Goal: Task Accomplishment & Management: Complete application form

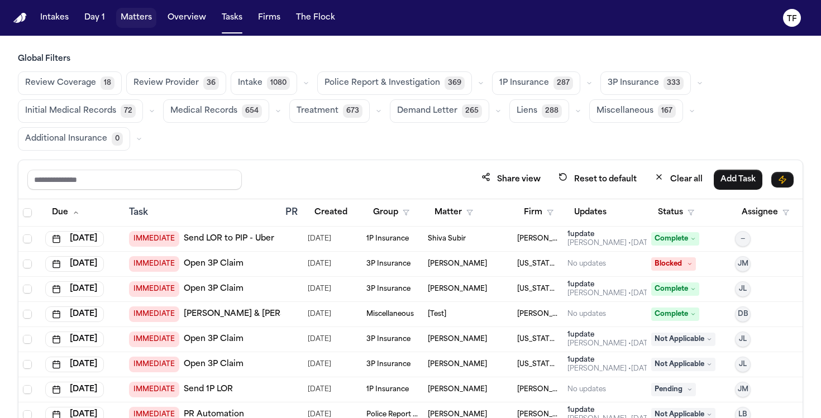
click at [147, 20] on button "Matters" at bounding box center [136, 18] width 40 height 20
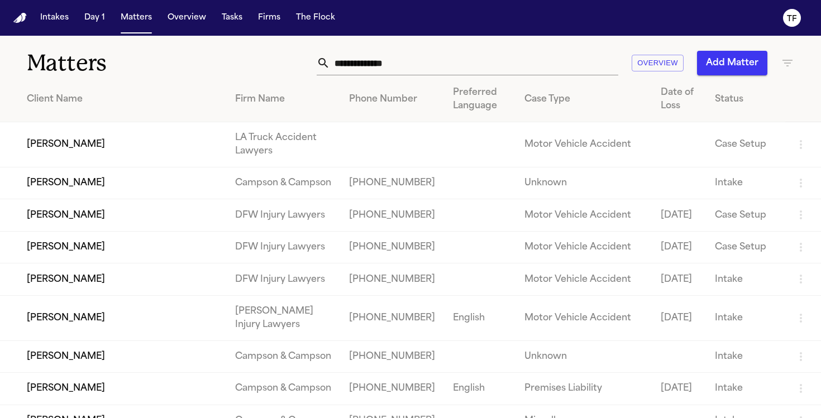
click at [380, 58] on input "text" at bounding box center [474, 63] width 288 height 25
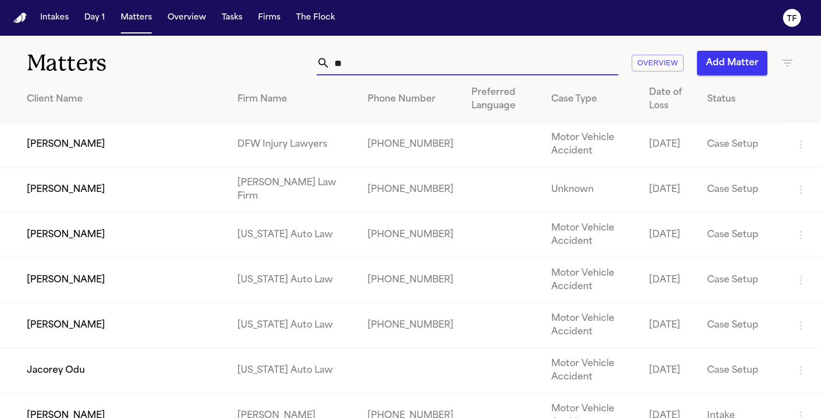
type input "*"
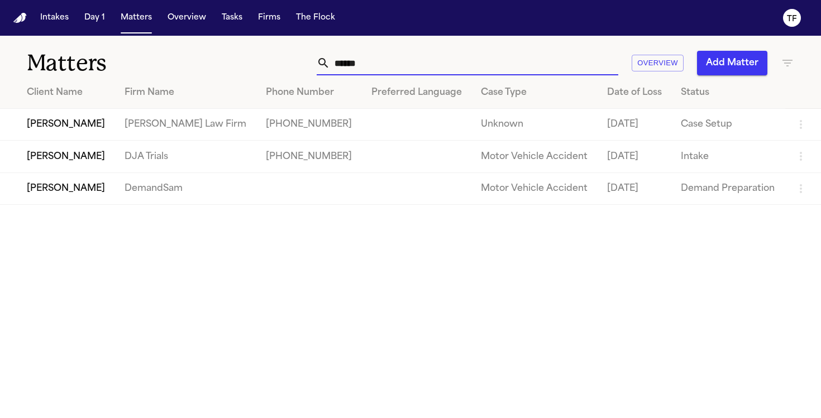
type input "******"
click at [116, 129] on td "[PERSON_NAME]" at bounding box center [58, 125] width 116 height 32
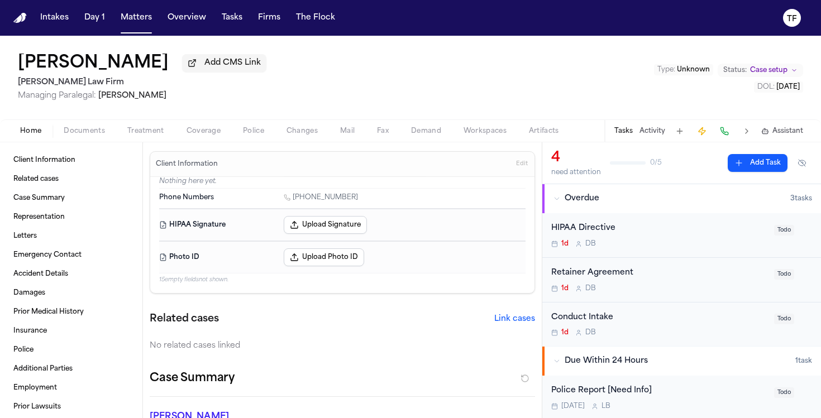
click at [216, 69] on span "Add CMS Link" at bounding box center [232, 63] width 56 height 11
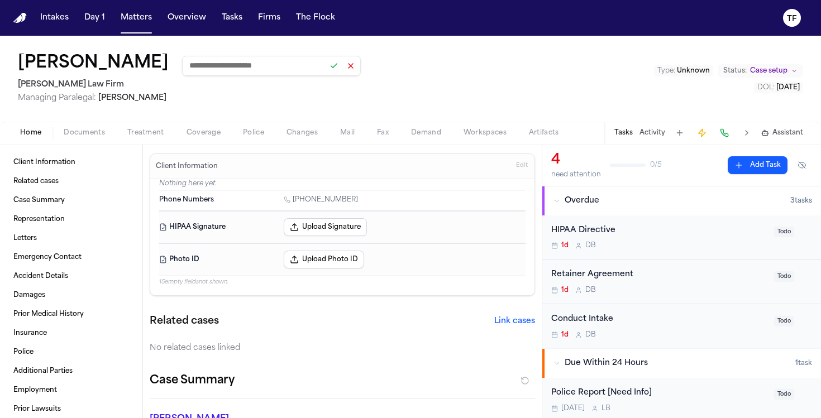
click at [250, 71] on input at bounding box center [271, 66] width 179 height 20
paste input "**********"
type input "**********"
click at [326, 69] on button at bounding box center [334, 66] width 16 height 16
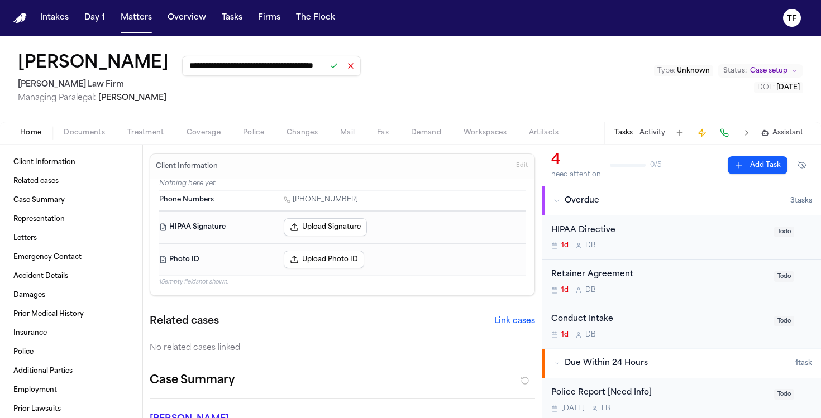
scroll to position [0, 0]
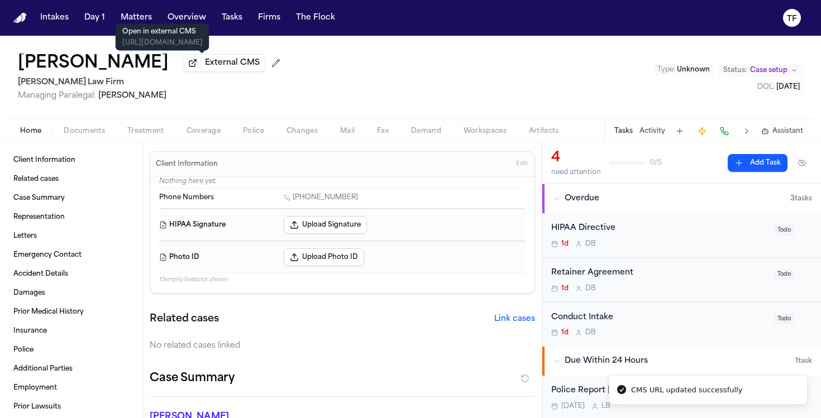
click at [210, 69] on span "External CMS" at bounding box center [232, 63] width 55 height 11
click at [91, 135] on span "Documents" at bounding box center [84, 131] width 41 height 9
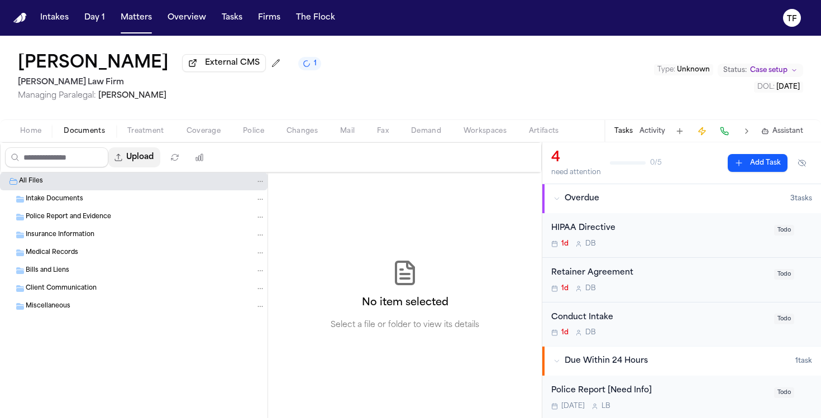
click at [146, 168] on button "Upload" at bounding box center [134, 157] width 52 height 20
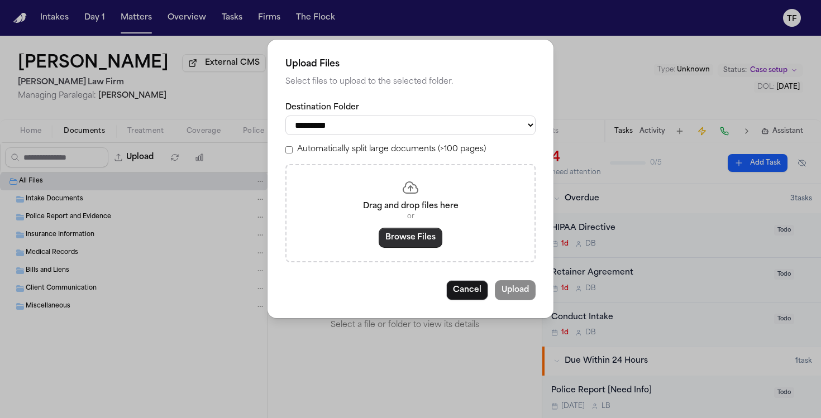
click at [432, 243] on button "Browse Files" at bounding box center [411, 238] width 64 height 20
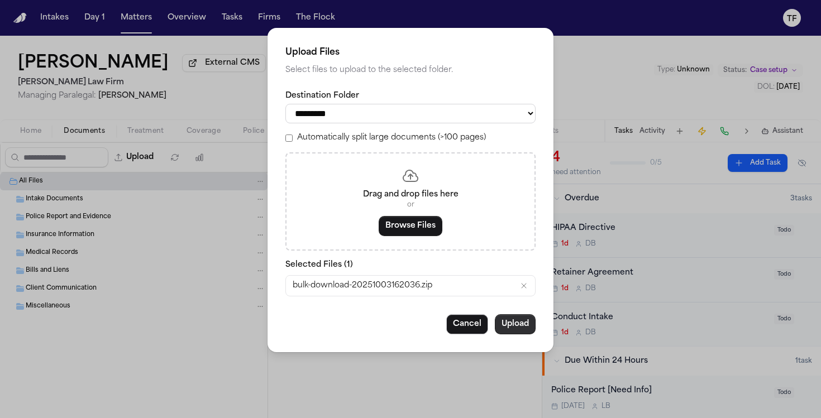
click at [520, 329] on button "Upload" at bounding box center [515, 324] width 41 height 20
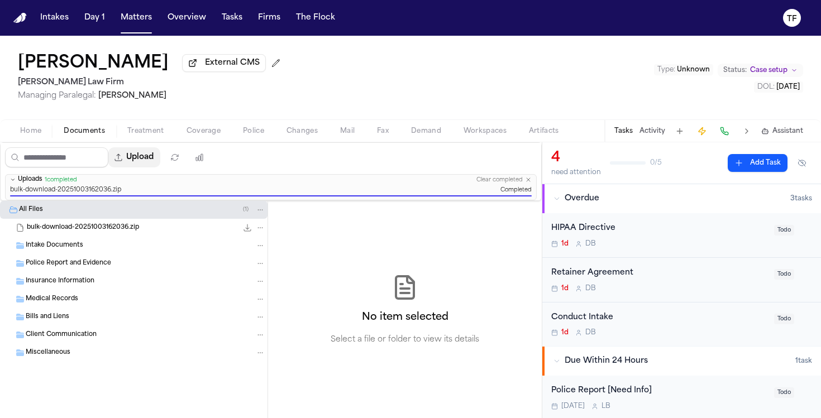
click at [154, 162] on button "Upload" at bounding box center [134, 157] width 52 height 20
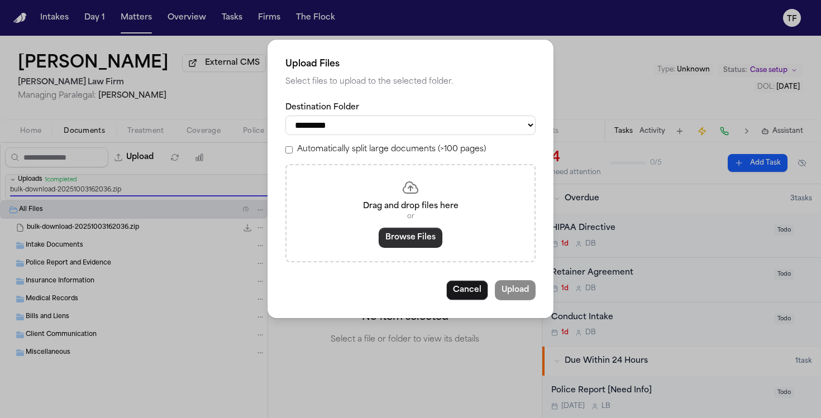
click at [403, 248] on button "Browse Files" at bounding box center [411, 238] width 64 height 20
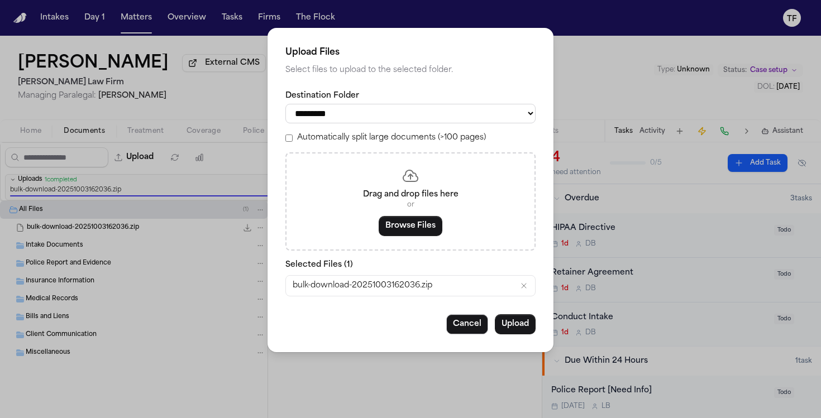
click at [510, 293] on div "bulk-download-20251003162036.zip" at bounding box center [410, 286] width 249 height 20
click at [522, 290] on icon "Remove bulk-download-20251003162036.zip" at bounding box center [523, 285] width 9 height 9
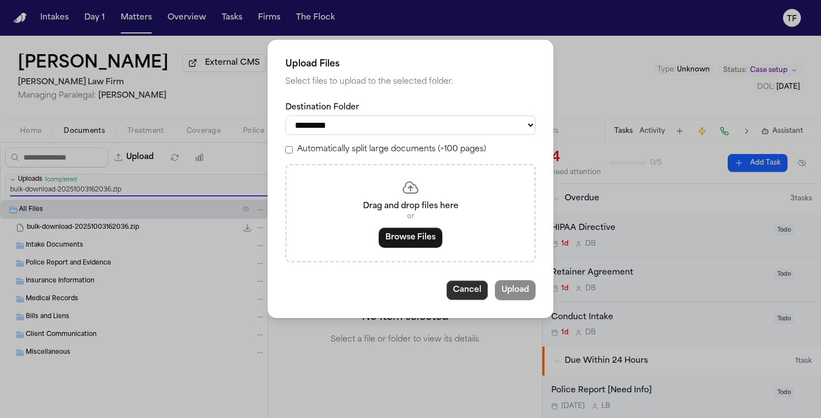
click at [479, 300] on button "Cancel" at bounding box center [467, 290] width 42 height 20
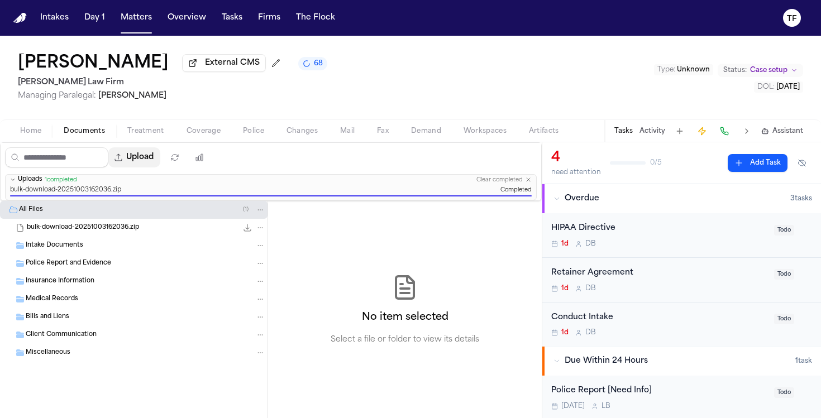
click at [160, 157] on button "Upload" at bounding box center [134, 157] width 52 height 20
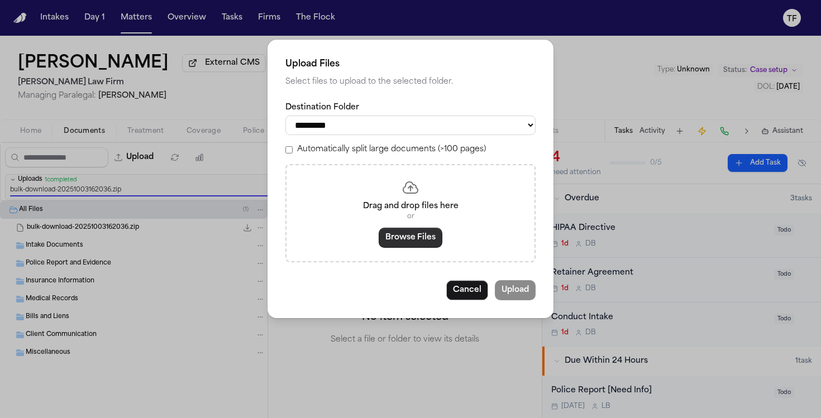
click at [406, 248] on button "Browse Files" at bounding box center [411, 238] width 64 height 20
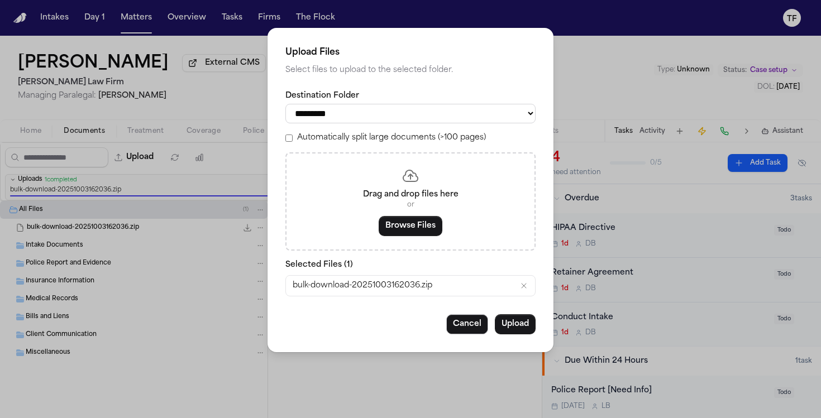
drag, startPoint x: 522, startPoint y: 293, endPoint x: 516, endPoint y: 292, distance: 6.2
click at [522, 290] on icon "Remove bulk-download-20251003162036.zip" at bounding box center [523, 285] width 9 height 9
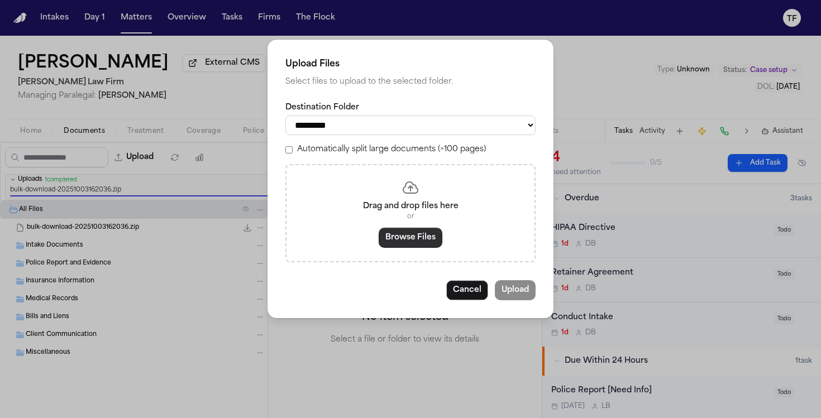
click at [437, 248] on button "Browse Files" at bounding box center [411, 238] width 64 height 20
click at [470, 296] on button "Cancel" at bounding box center [467, 290] width 42 height 20
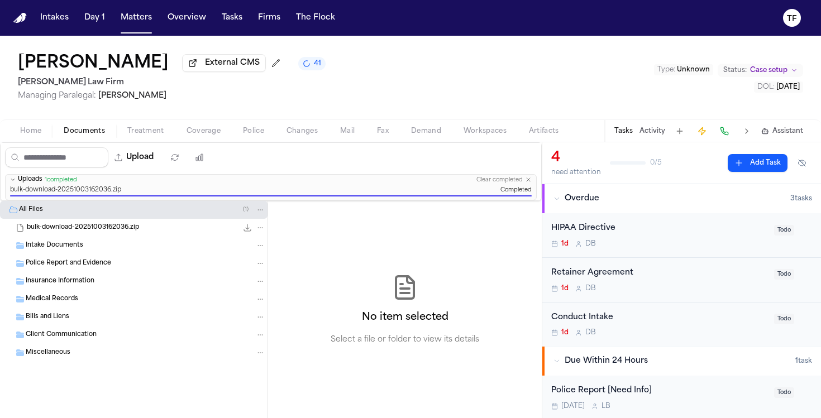
click at [298, 70] on button "41" at bounding box center [311, 63] width 27 height 13
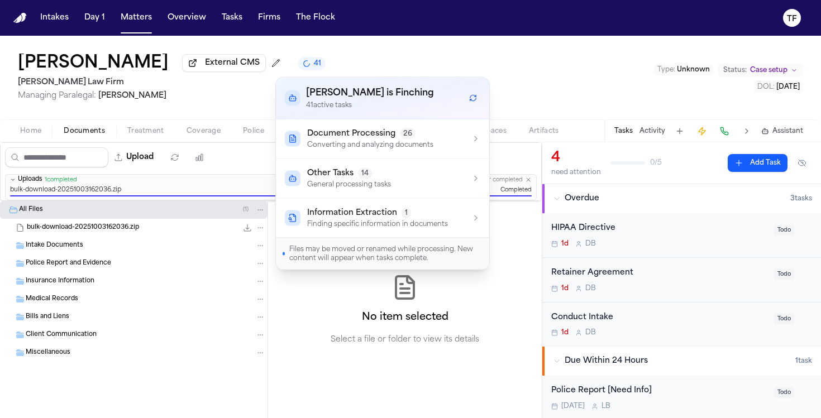
click at [249, 285] on div "Insurance Information" at bounding box center [146, 281] width 240 height 10
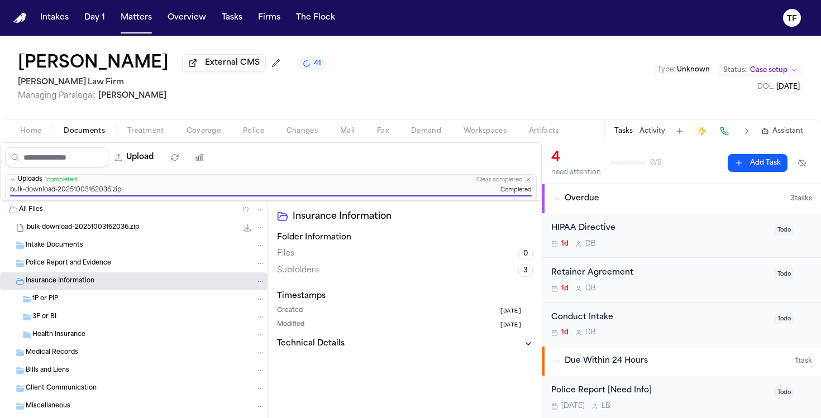
click at [161, 131] on span "Treatment" at bounding box center [145, 131] width 37 height 9
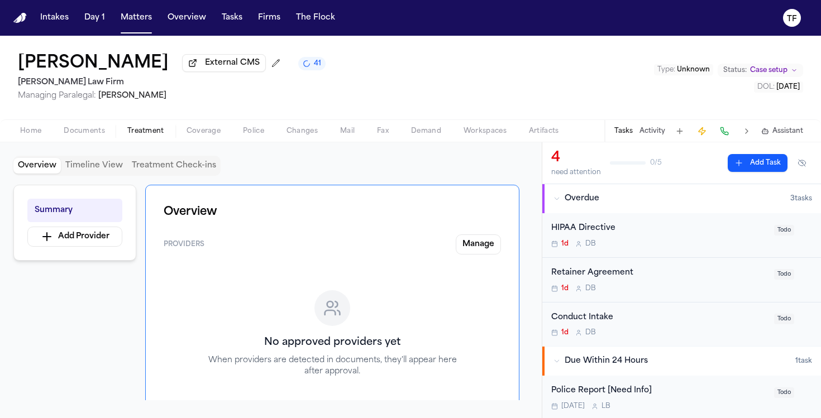
click at [89, 135] on span "Documents" at bounding box center [84, 131] width 41 height 9
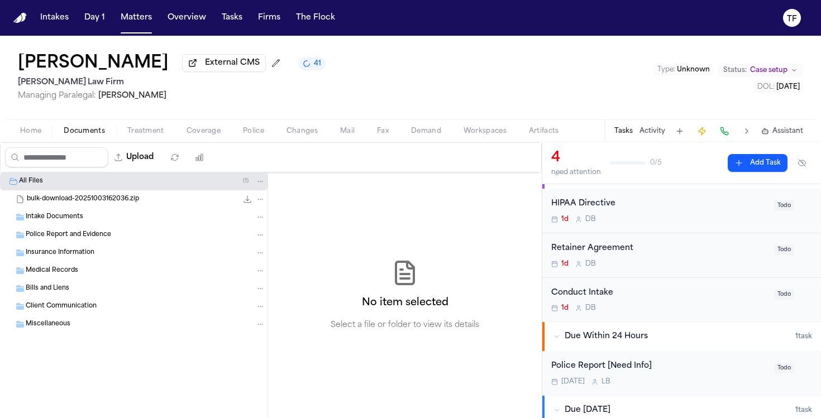
scroll to position [31, 0]
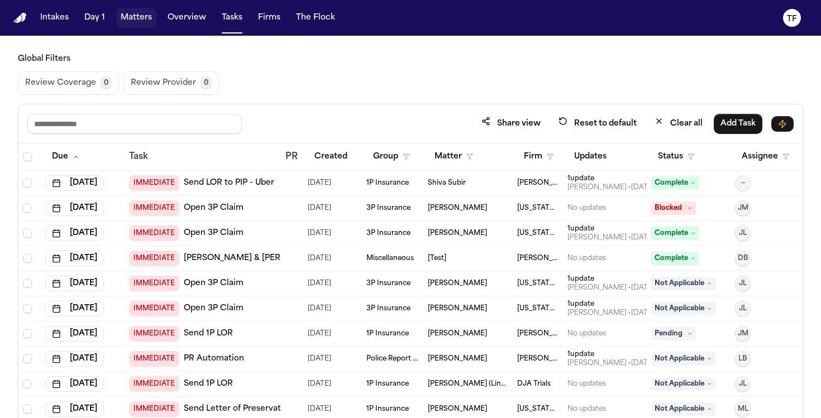
click at [116, 18] on button "Matters" at bounding box center [136, 18] width 40 height 20
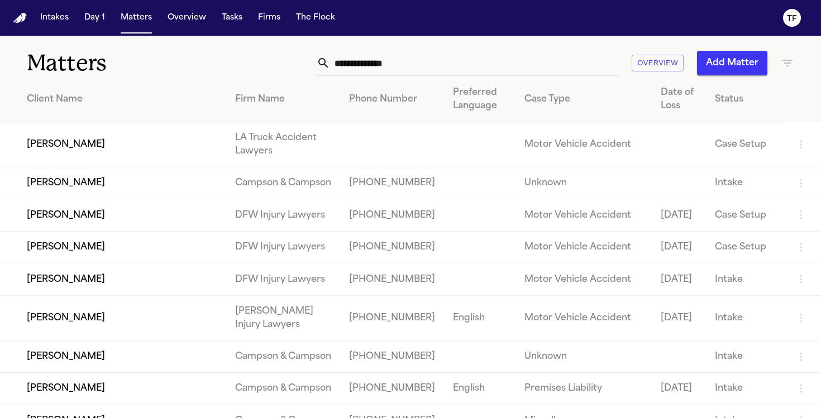
click at [344, 71] on input "text" at bounding box center [474, 63] width 288 height 25
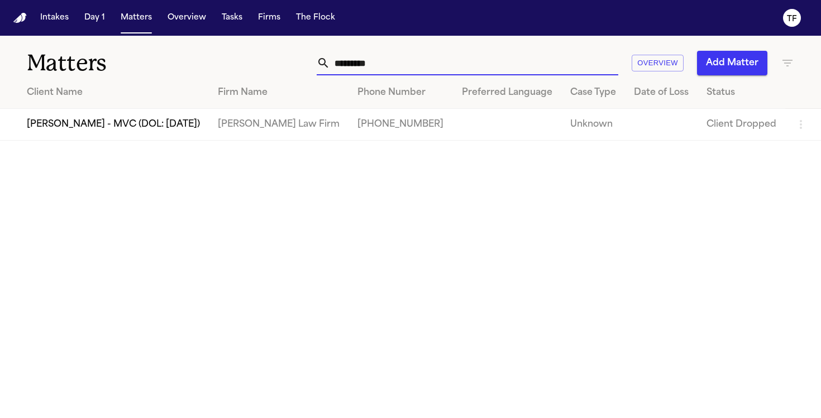
type input "*********"
click at [728, 58] on button "Add Matter" at bounding box center [732, 63] width 70 height 25
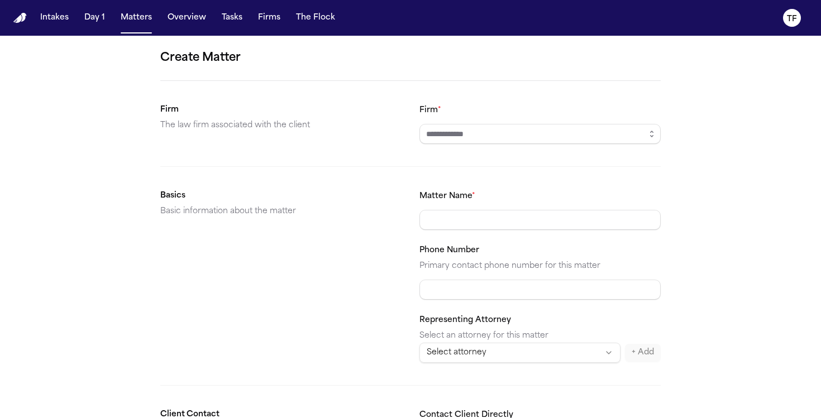
click at [518, 134] on input "Firm *" at bounding box center [539, 134] width 241 height 20
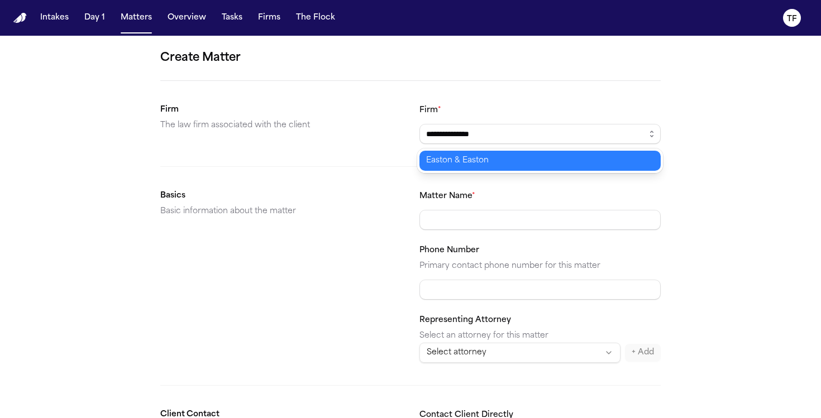
click at [475, 165] on body "**********" at bounding box center [410, 209] width 821 height 418
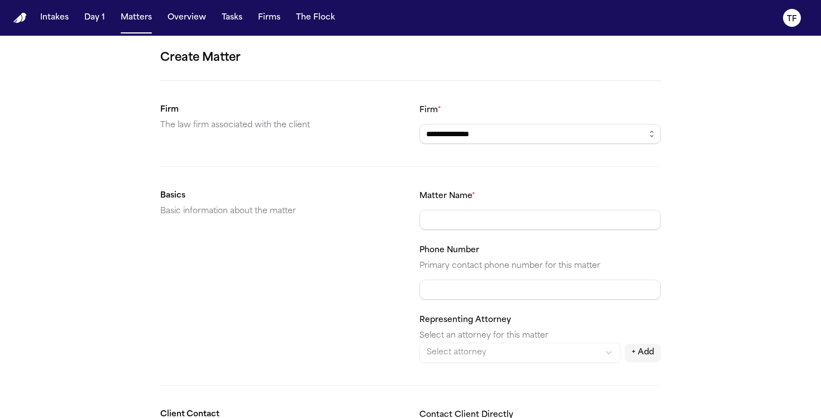
type input "**********"
click at [471, 219] on input "Matter Name *" at bounding box center [539, 220] width 241 height 20
type input "**********"
click at [474, 284] on input "Phone Number" at bounding box center [539, 290] width 241 height 20
paste input "**********"
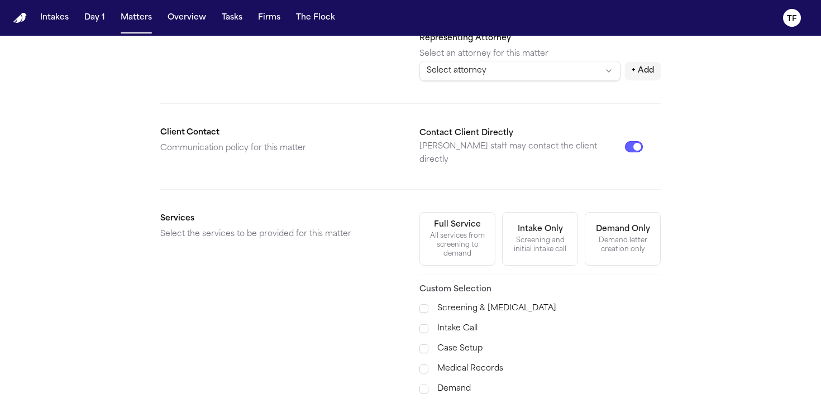
type input "**********"
click at [467, 235] on div "All services from screening to demand" at bounding box center [457, 245] width 61 height 27
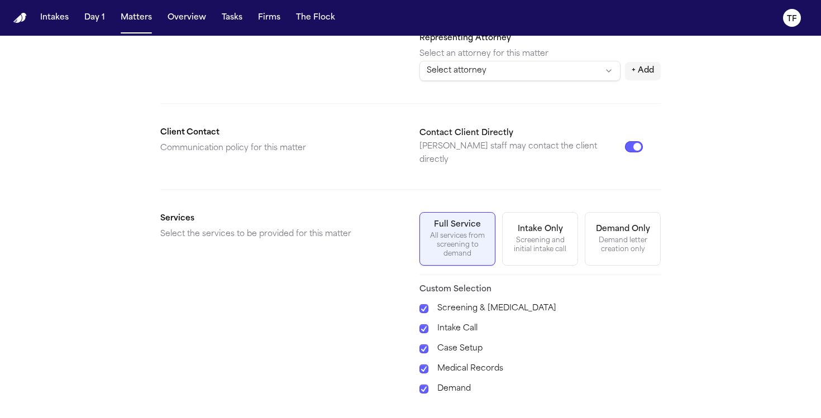
scroll to position [378, 0]
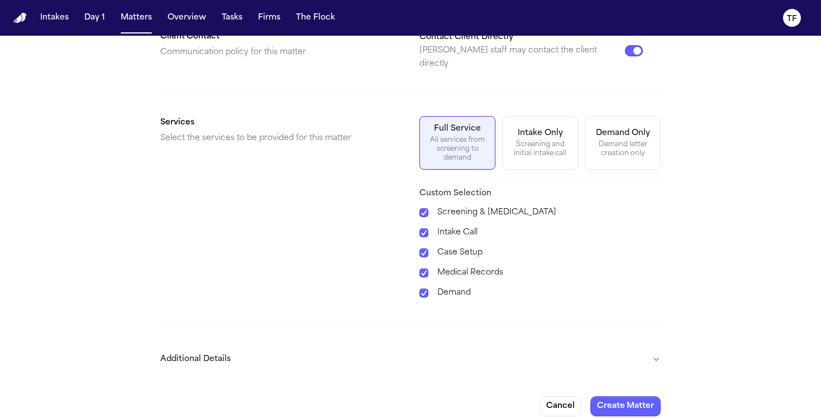
click at [658, 354] on button "Additional Details" at bounding box center [410, 359] width 500 height 29
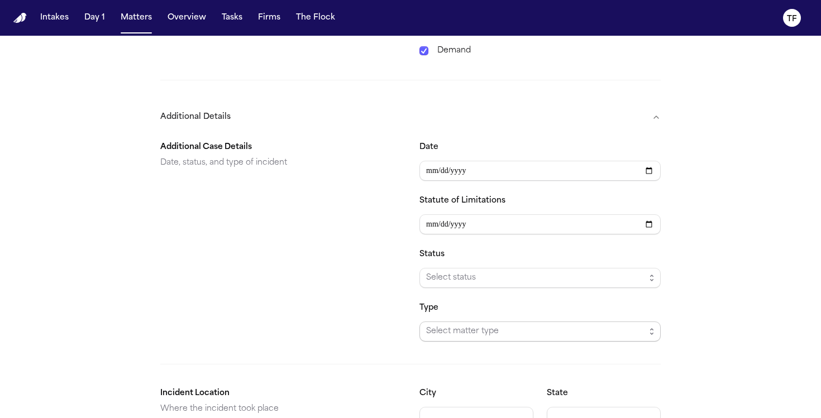
scroll to position [629, 0]
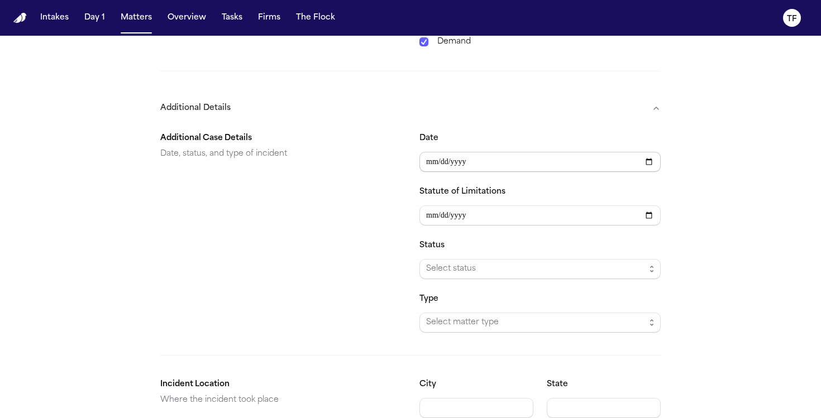
click at [643, 152] on input "Date" at bounding box center [539, 162] width 241 height 20
click at [646, 153] on input "Date" at bounding box center [539, 162] width 241 height 20
type input "**********"
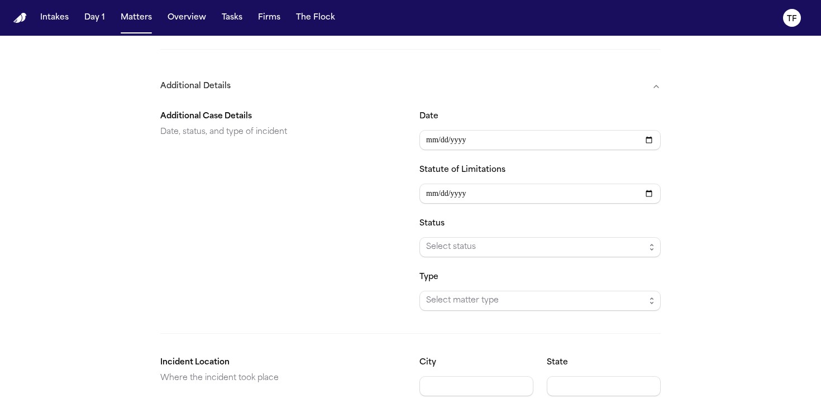
scroll to position [653, 0]
click at [528, 239] on span "Select status" at bounding box center [535, 245] width 219 height 13
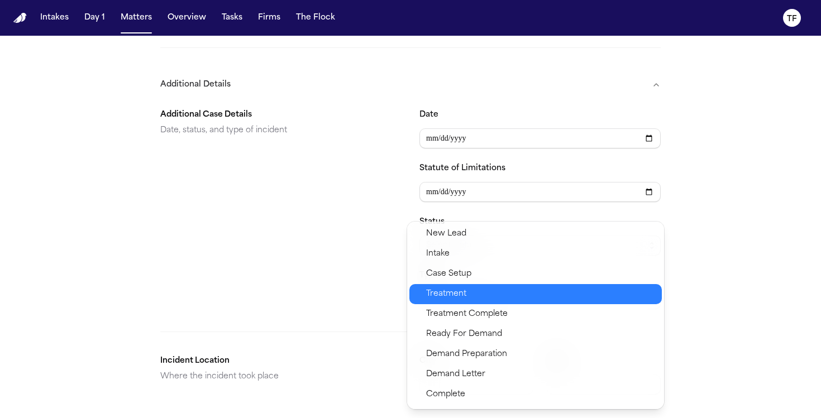
click at [493, 288] on span "Treatment" at bounding box center [540, 294] width 229 height 13
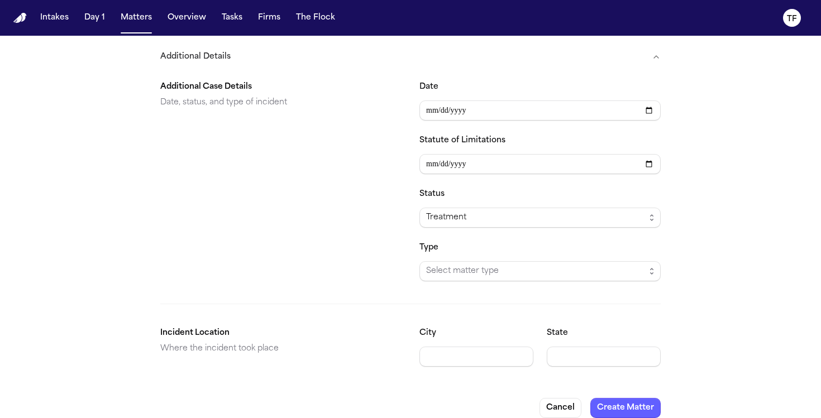
scroll to position [682, 0]
click at [471, 263] on span "Select matter type" at bounding box center [535, 269] width 219 height 13
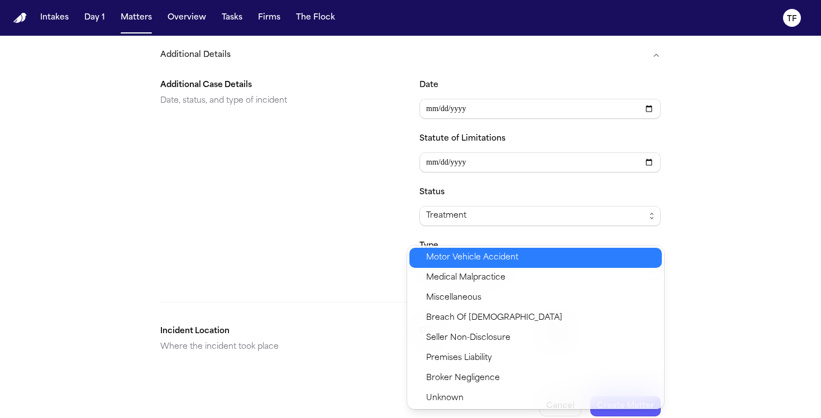
click at [472, 256] on span "Motor Vehicle Accident" at bounding box center [472, 257] width 92 height 13
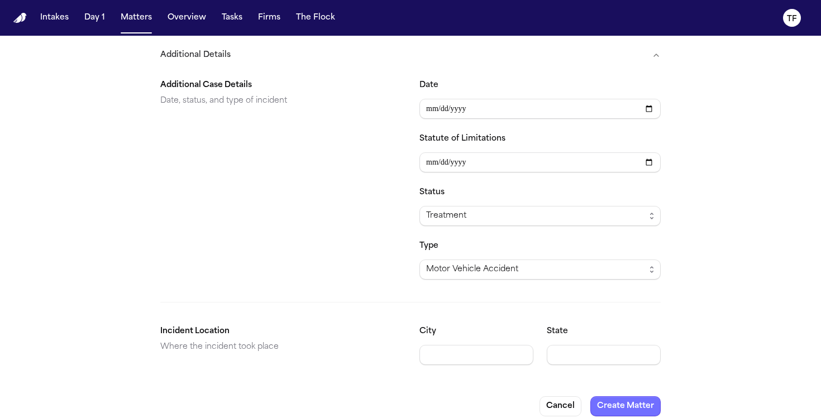
click at [630, 396] on button "Create Matter" at bounding box center [625, 406] width 70 height 20
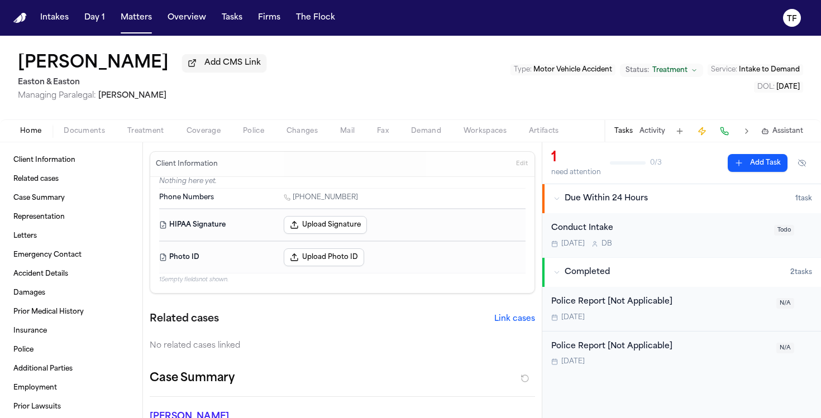
click at [654, 128] on button "Activity" at bounding box center [652, 131] width 26 height 9
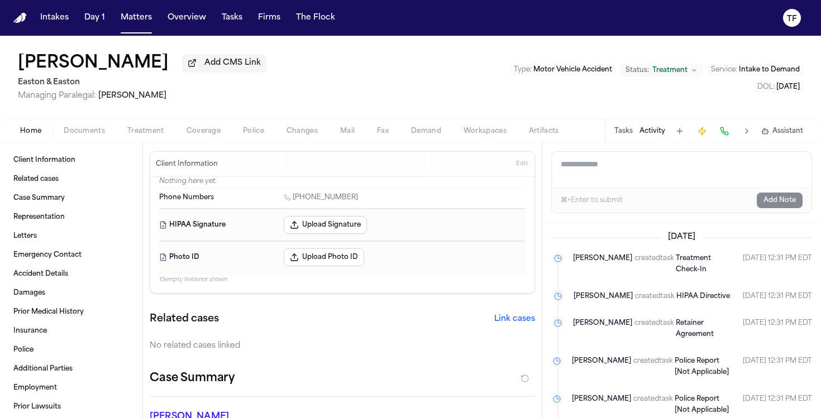
paste textarea "**********"
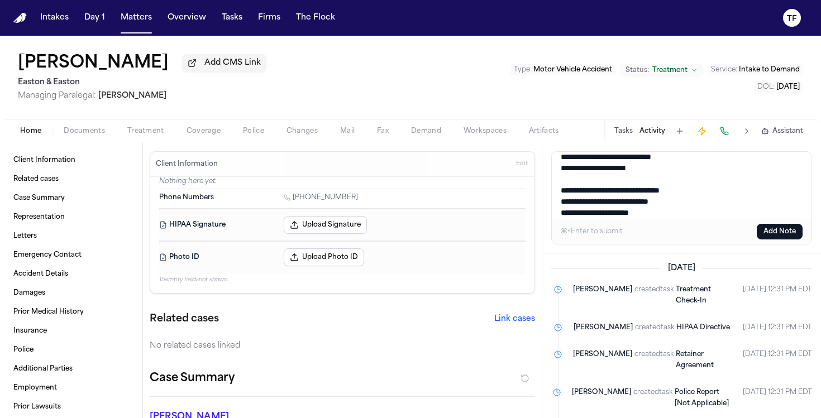
click at [766, 209] on textarea "**********" at bounding box center [682, 185] width 260 height 67
type textarea "**********"
click at [777, 235] on button "Add Note" at bounding box center [780, 232] width 46 height 16
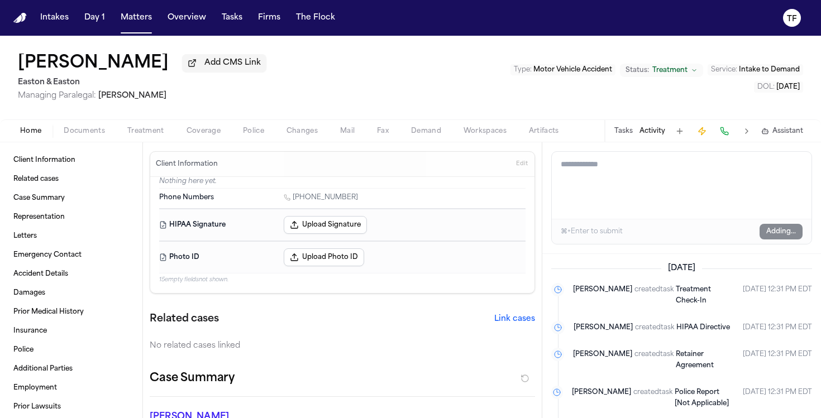
scroll to position [0, 0]
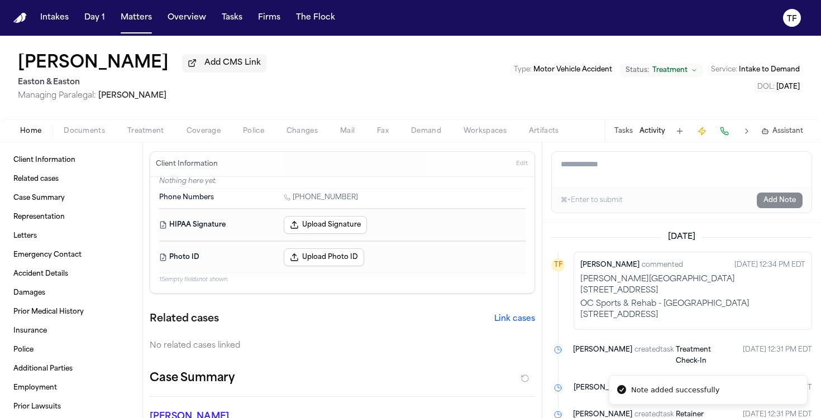
drag, startPoint x: 608, startPoint y: 129, endPoint x: 638, endPoint y: 145, distance: 34.2
click at [608, 130] on div "Tasks Activity Assistant" at bounding box center [708, 131] width 208 height 22
click at [638, 145] on div "Add a note to this matter ⌘+Enter to submit Add Note" at bounding box center [681, 182] width 279 height 80
click at [623, 136] on button "Tasks" at bounding box center [623, 131] width 18 height 9
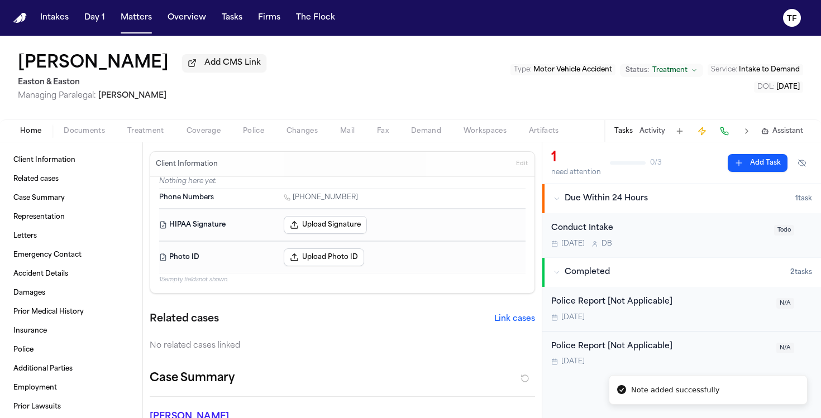
click at [715, 246] on div "[DATE] D B" at bounding box center [659, 244] width 216 height 9
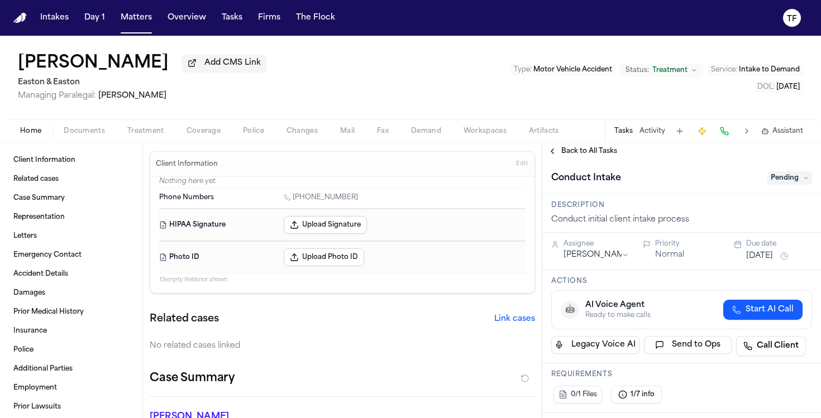
click at [782, 179] on span "Pending" at bounding box center [789, 177] width 45 height 13
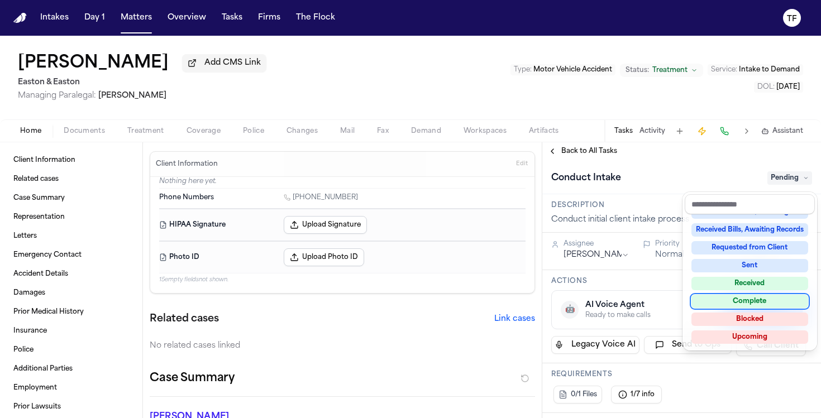
click at [750, 305] on div "Complete" at bounding box center [749, 301] width 117 height 13
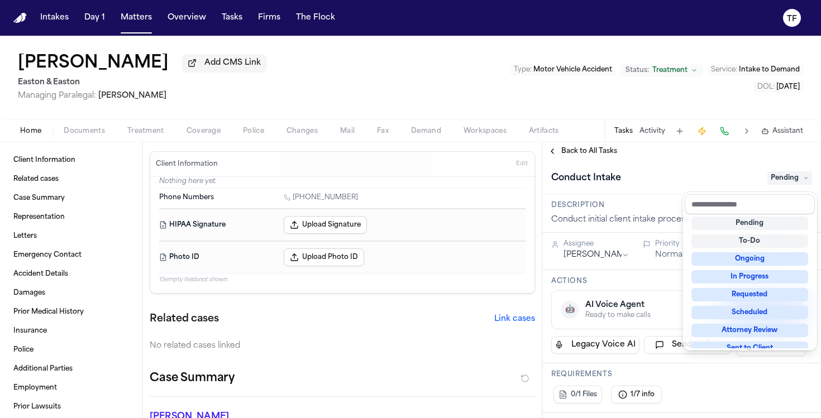
scroll to position [7, 0]
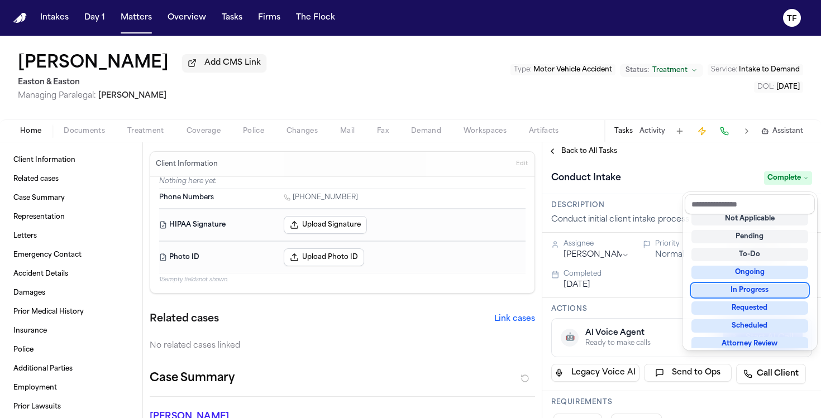
click at [585, 156] on div "**********" at bounding box center [681, 280] width 279 height 276
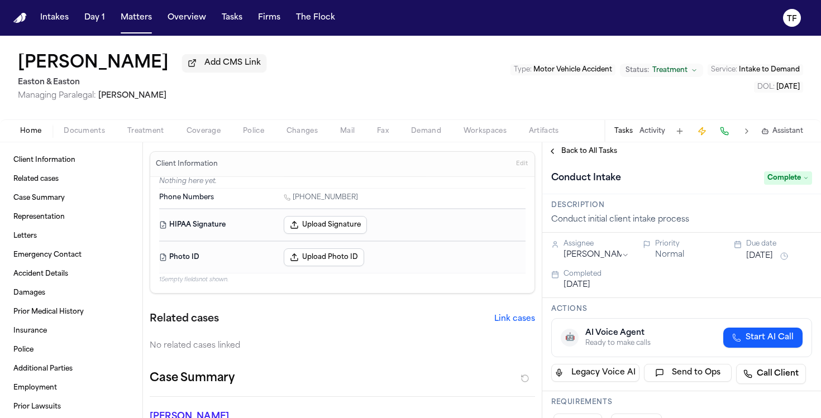
click at [555, 159] on div "Back to All Tasks" at bounding box center [681, 151] width 279 height 18
click at [553, 151] on button "Back to All Tasks" at bounding box center [582, 151] width 80 height 9
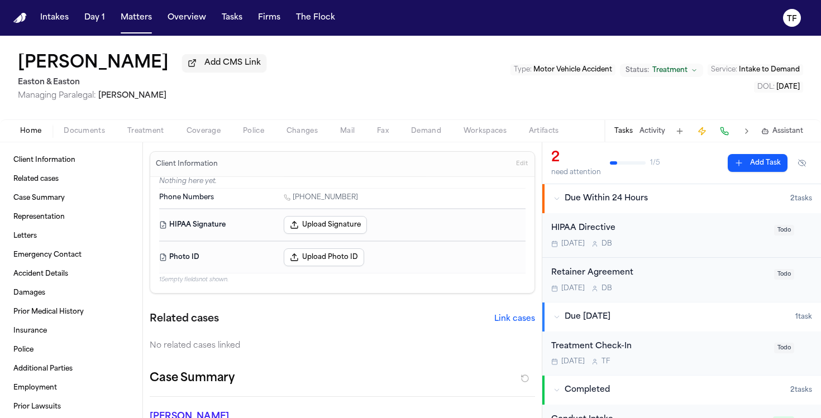
click at [611, 275] on div "Retainer Agreement" at bounding box center [659, 273] width 216 height 13
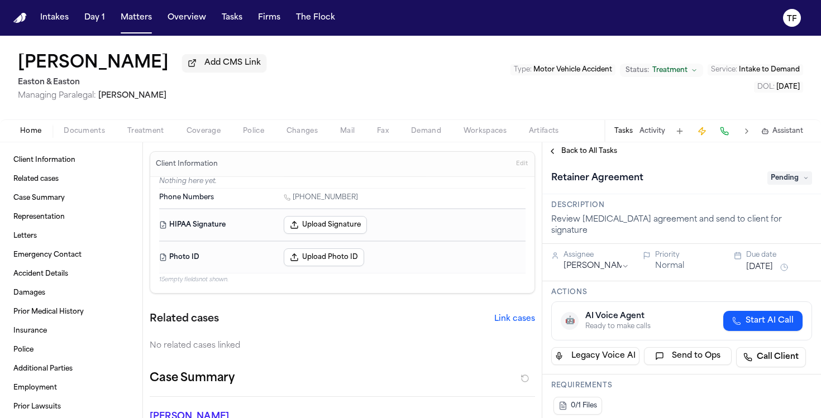
click at [769, 180] on span "Pending" at bounding box center [789, 177] width 45 height 13
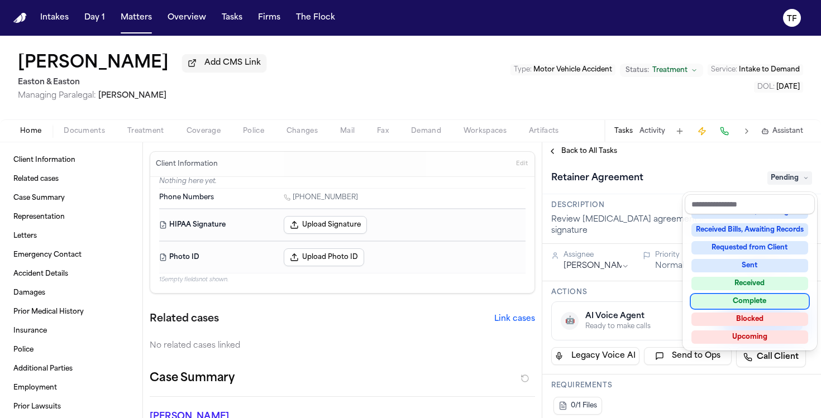
click at [721, 304] on div "Complete" at bounding box center [749, 301] width 117 height 13
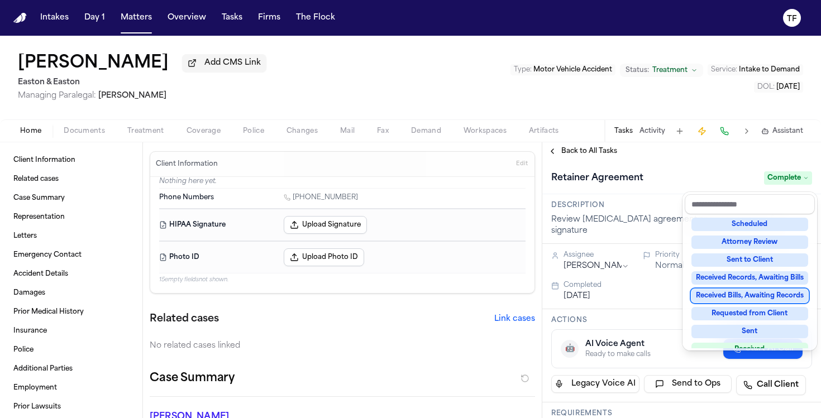
click at [554, 148] on div "**********" at bounding box center [681, 280] width 279 height 276
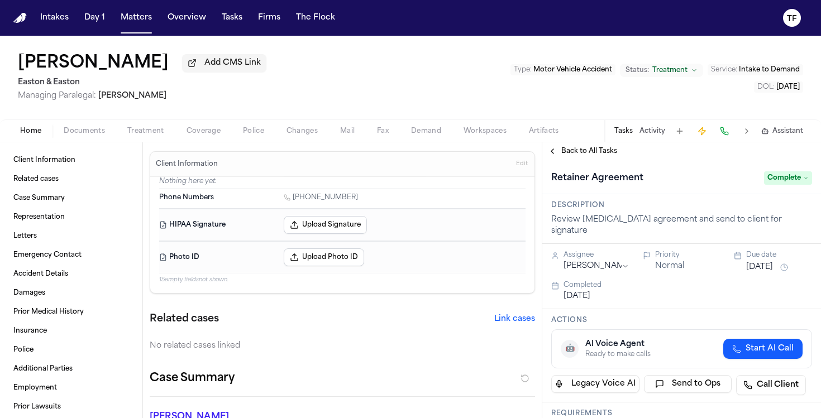
click at [554, 160] on div "Back to All Tasks" at bounding box center [681, 151] width 279 height 18
click at [550, 148] on div "Back to All Tasks" at bounding box center [681, 151] width 279 height 18
click at [551, 151] on button "Back to All Tasks" at bounding box center [582, 151] width 80 height 9
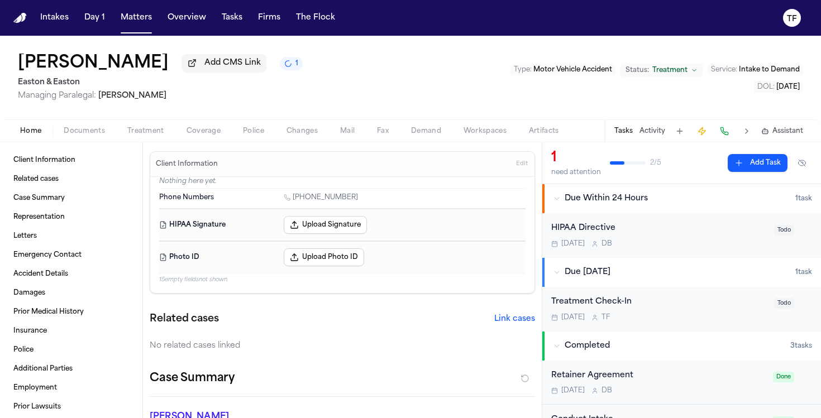
click at [142, 131] on span "Treatment" at bounding box center [145, 131] width 37 height 9
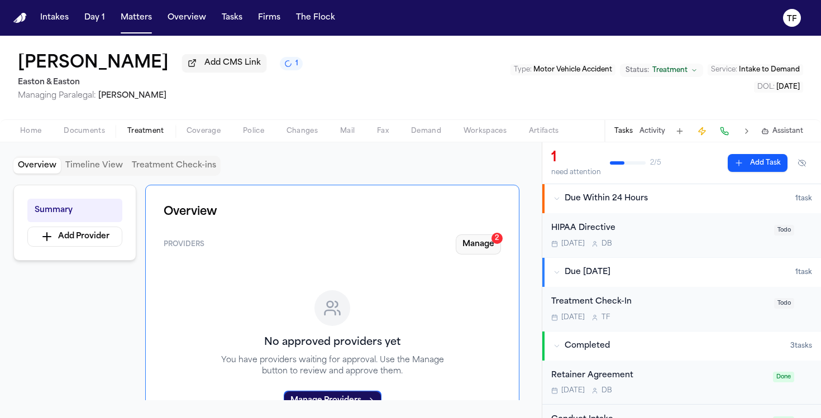
click at [488, 243] on button "Manage 2" at bounding box center [478, 245] width 45 height 20
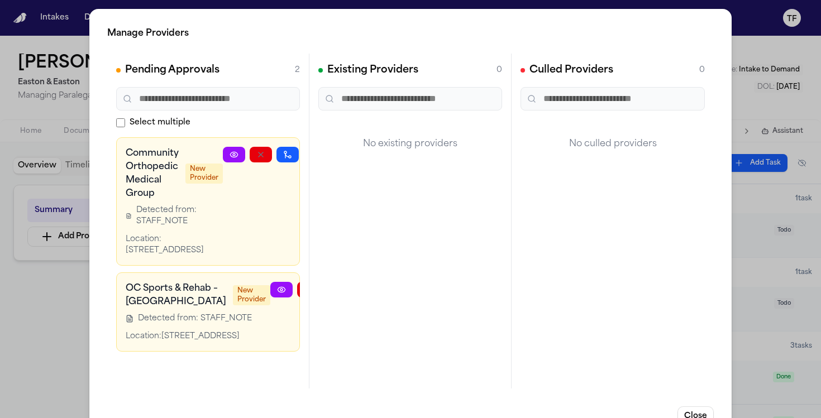
scroll to position [0, 36]
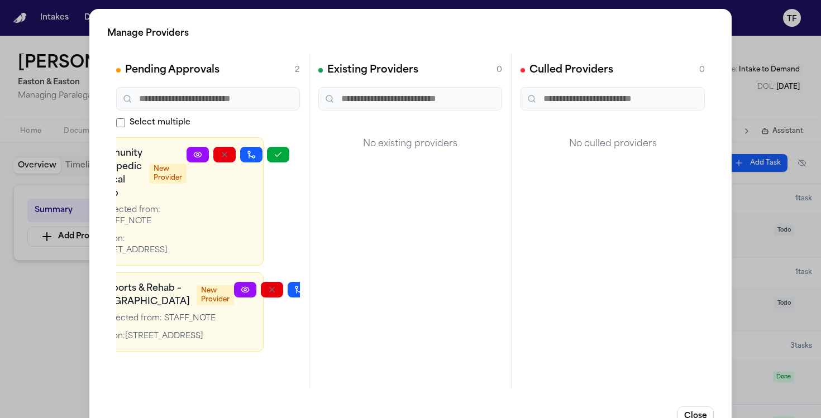
click at [314, 298] on button "button" at bounding box center [325, 290] width 22 height 16
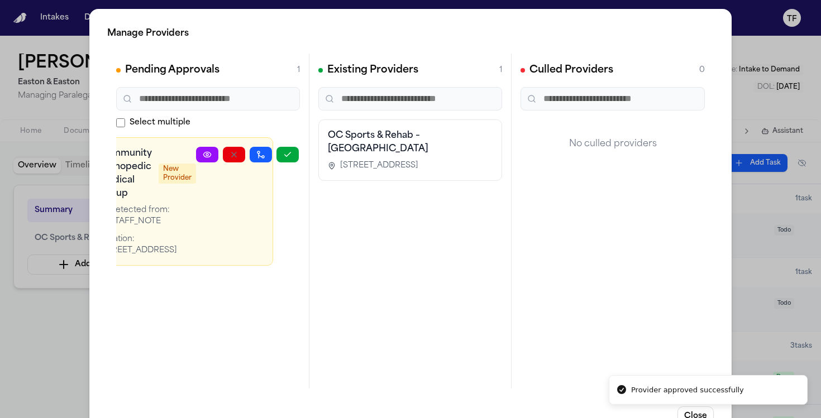
scroll to position [0, 28]
click at [286, 159] on icon "button" at bounding box center [287, 154] width 9 height 9
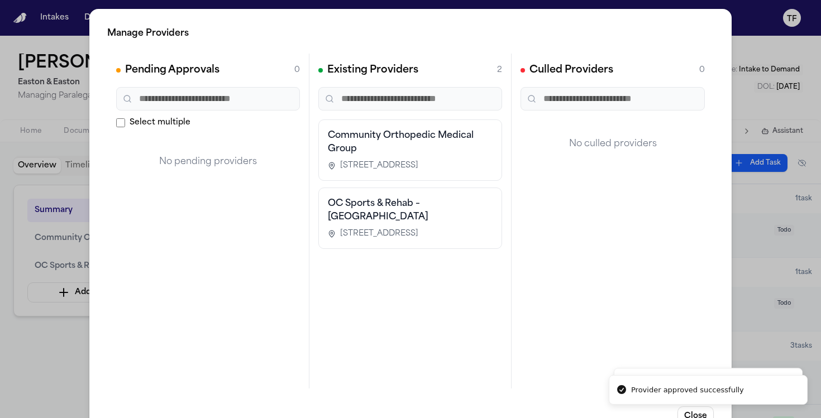
scroll to position [0, 0]
click at [51, 348] on div "Manage Providers Pending Approvals 0 Select multiple No pending providers Exist…" at bounding box center [410, 226] width 821 height 453
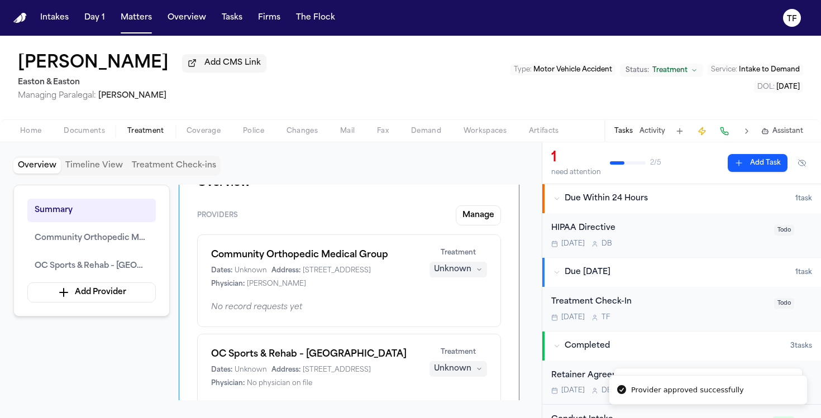
scroll to position [89, 0]
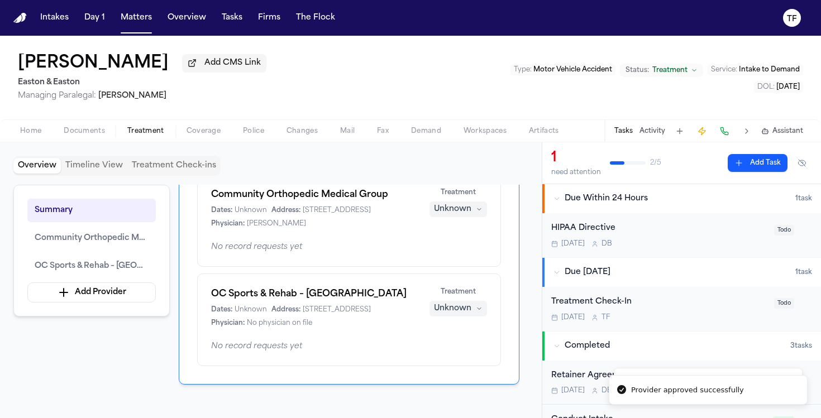
click at [457, 208] on div "Unknown" at bounding box center [452, 209] width 37 height 11
click at [375, 267] on div "Community Orthopedic Medical Group Dates: Unknown Address: [STREET_ADDRESS] Phy…" at bounding box center [349, 220] width 304 height 93
click at [476, 217] on button "Unknown" at bounding box center [458, 210] width 58 height 16
click at [351, 228] on div "Community Orthopedic Medical Group Dates: Unknown Address: [STREET_ADDRESS] Phy…" at bounding box center [349, 208] width 276 height 40
click at [432, 207] on button "Unknown" at bounding box center [458, 210] width 58 height 16
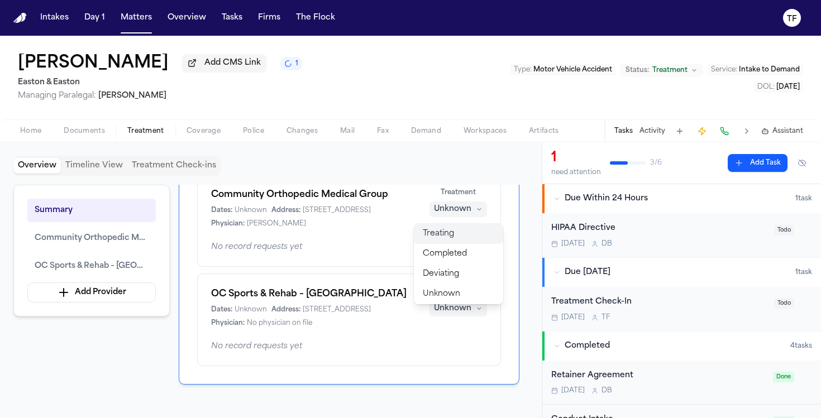
click at [457, 236] on button "Treating" at bounding box center [458, 234] width 89 height 20
click at [464, 314] on div "Unknown" at bounding box center [452, 308] width 37 height 11
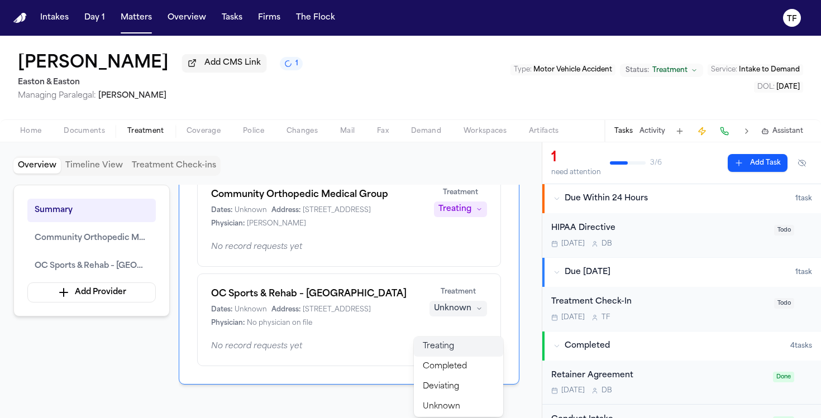
click at [458, 338] on button "Treating" at bounding box center [458, 347] width 89 height 20
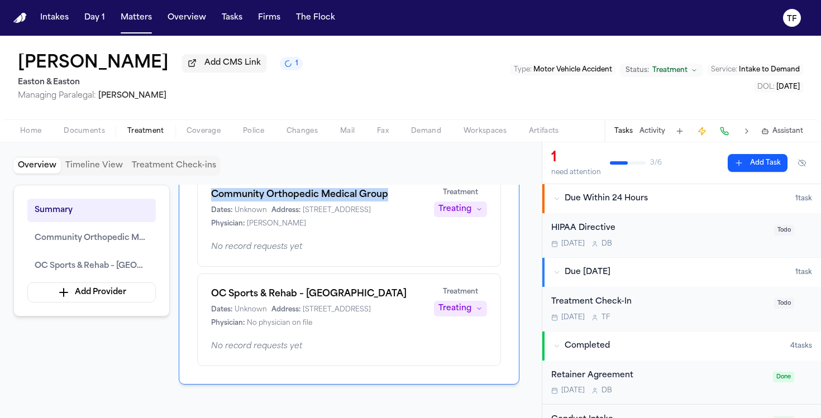
drag, startPoint x: 400, startPoint y: 201, endPoint x: 212, endPoint y: 196, distance: 188.2
click at [212, 196] on h1 "Community Orthopedic Medical Group" at bounding box center [315, 194] width 209 height 13
copy h1 "Community Orthopedic Medical Group"
click at [748, 172] on button "Add Task" at bounding box center [758, 163] width 60 height 18
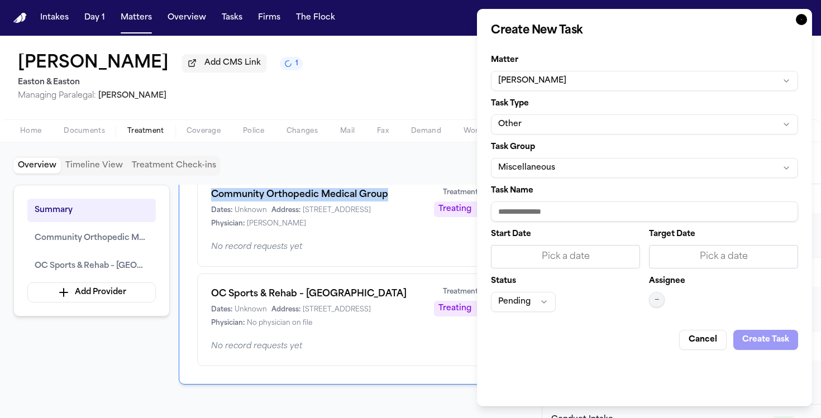
click at [547, 125] on button "Other" at bounding box center [644, 124] width 307 height 20
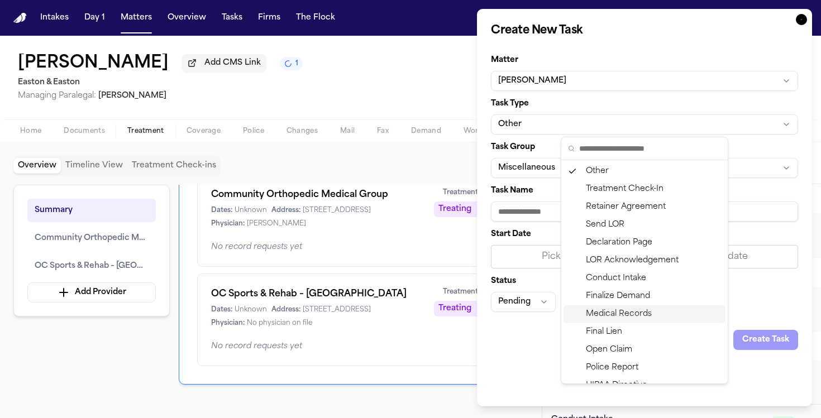
click at [620, 317] on div "Medical Records" at bounding box center [644, 314] width 162 height 18
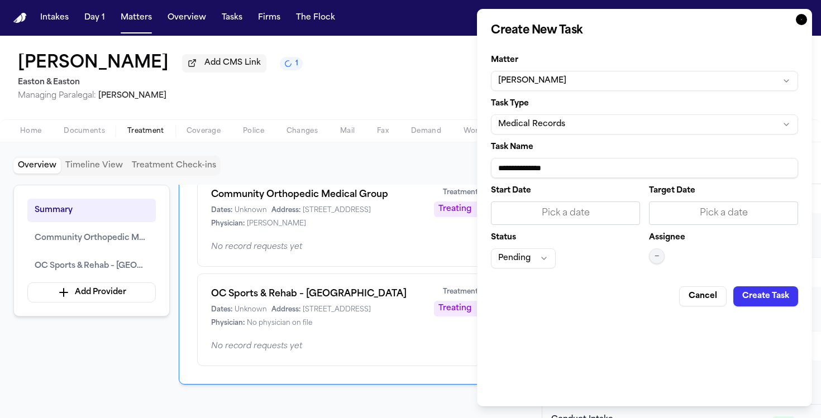
click at [552, 167] on input "**********" at bounding box center [644, 168] width 307 height 20
paste input "**********"
type input "**********"
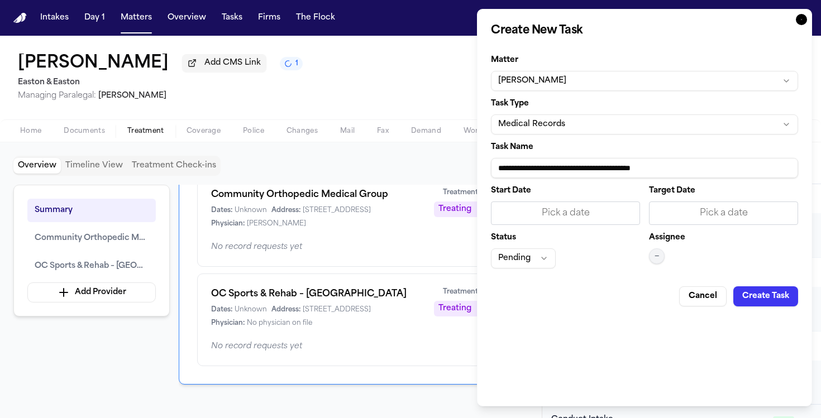
drag, startPoint x: 586, startPoint y: 238, endPoint x: 581, endPoint y: 209, distance: 29.5
click at [585, 232] on div "Start Date Pick a date Target Date Pick a date Status Pending Assignee —" at bounding box center [644, 228] width 307 height 82
click at [581, 209] on div "Pick a date" at bounding box center [565, 213] width 135 height 13
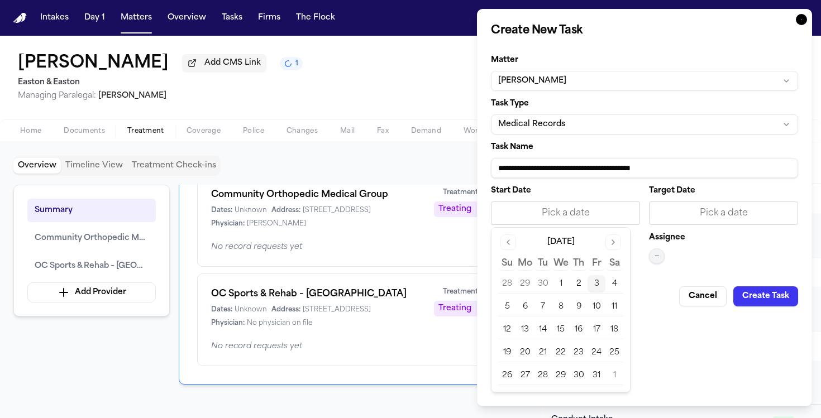
click at [591, 281] on button "3" at bounding box center [596, 284] width 18 height 18
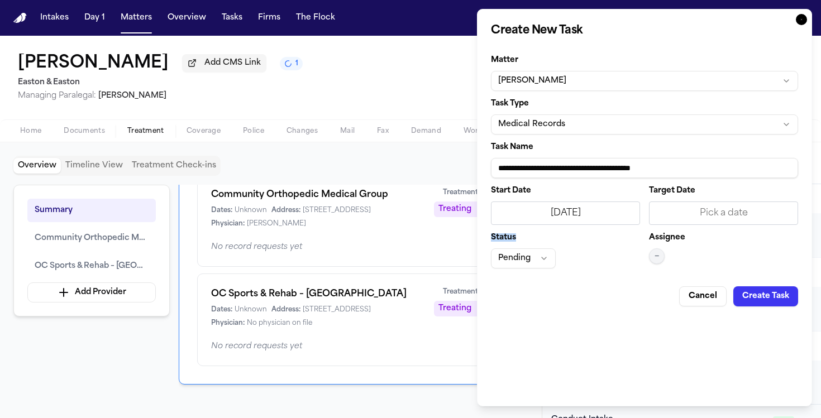
click at [663, 250] on button "—" at bounding box center [657, 256] width 16 height 16
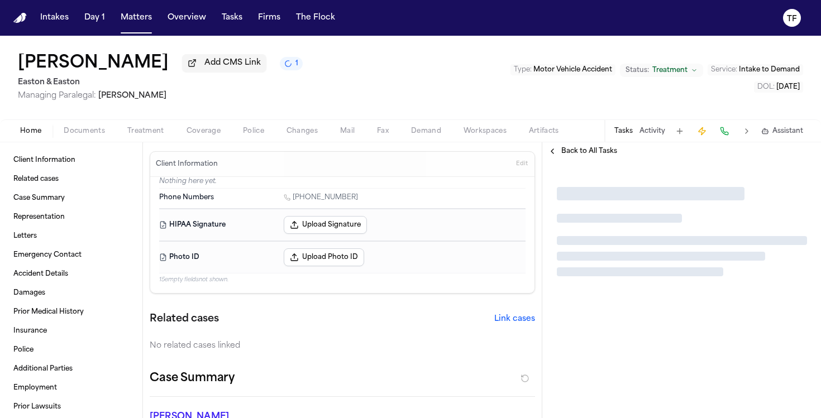
click at [659, 259] on div at bounding box center [661, 256] width 208 height 9
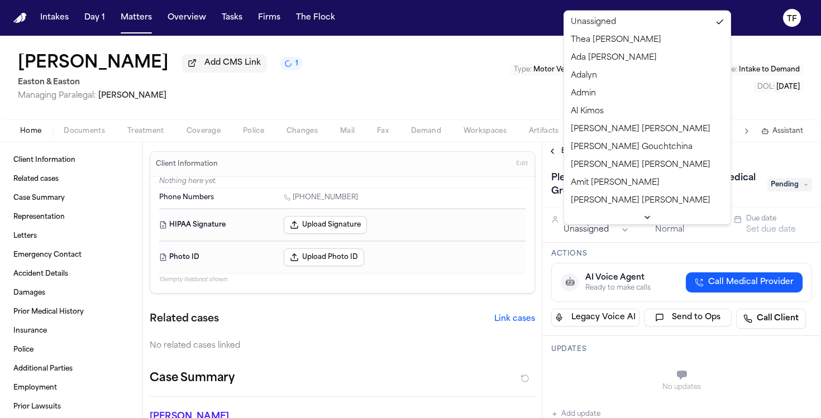
click at [596, 232] on html "Intakes Day 1 Matters Overview Tasks Firms The Flock TF [PERSON_NAME] Add CMS L…" at bounding box center [410, 209] width 821 height 418
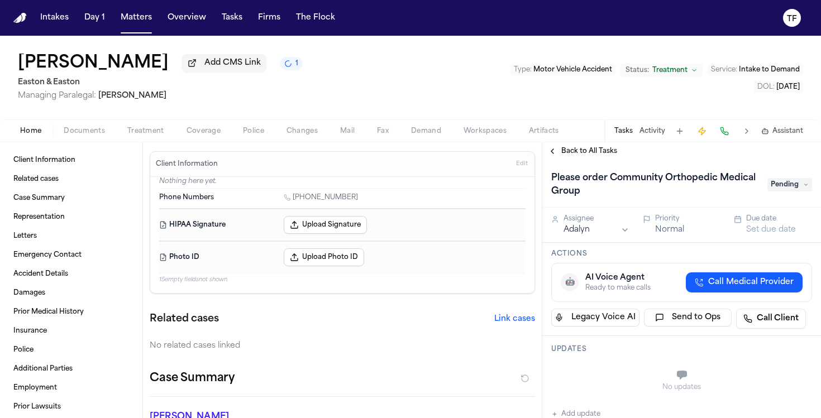
click at [746, 223] on div "Due date" at bounding box center [779, 218] width 66 height 9
click at [758, 226] on button "Set due date" at bounding box center [771, 229] width 50 height 11
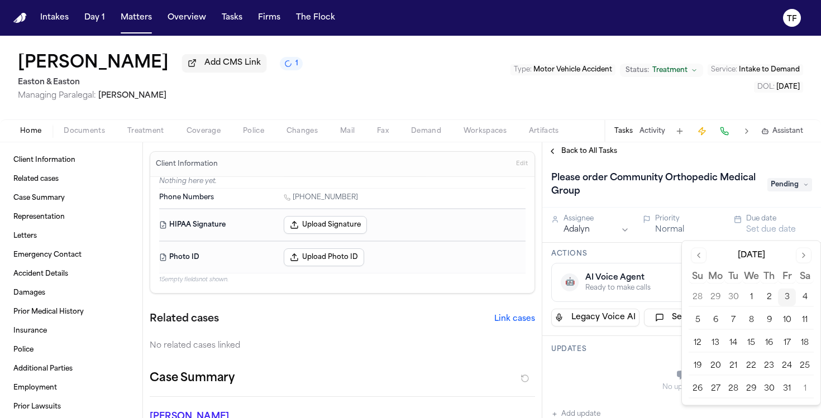
click at [790, 299] on button "3" at bounding box center [787, 298] width 18 height 18
click at [683, 214] on div "Assignee Adalyn Priority Normal Due date [DATE]" at bounding box center [681, 226] width 279 height 37
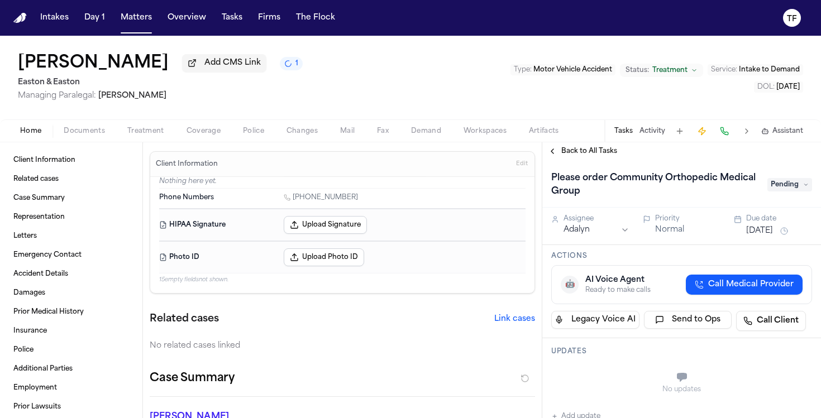
click at [554, 156] on button "Back to All Tasks" at bounding box center [582, 151] width 80 height 9
